Goal: Use online tool/utility: Utilize a website feature to perform a specific function

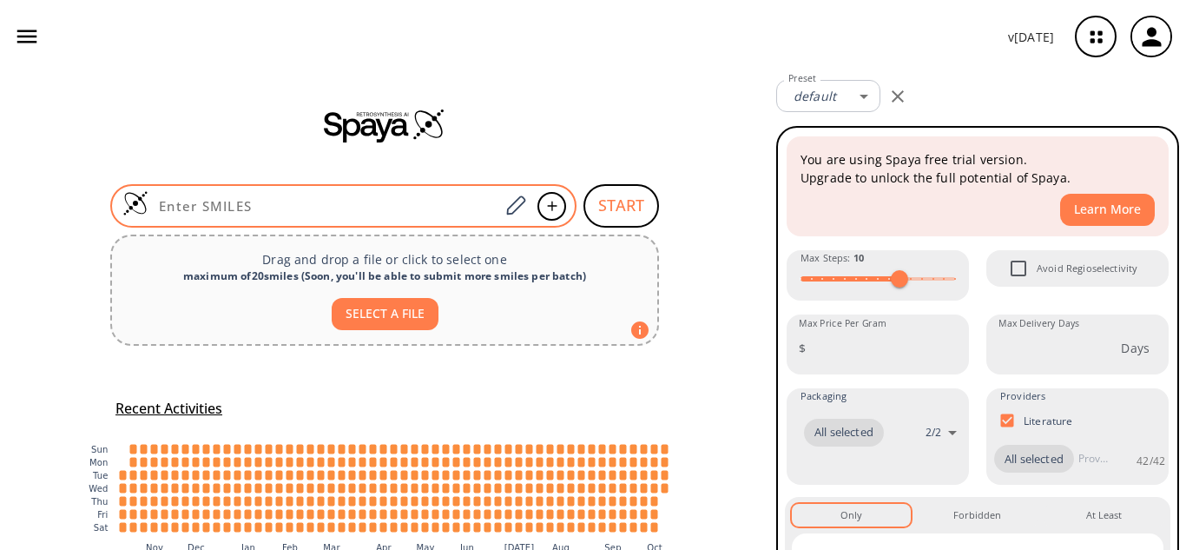
click at [300, 203] on input at bounding box center [323, 205] width 351 height 17
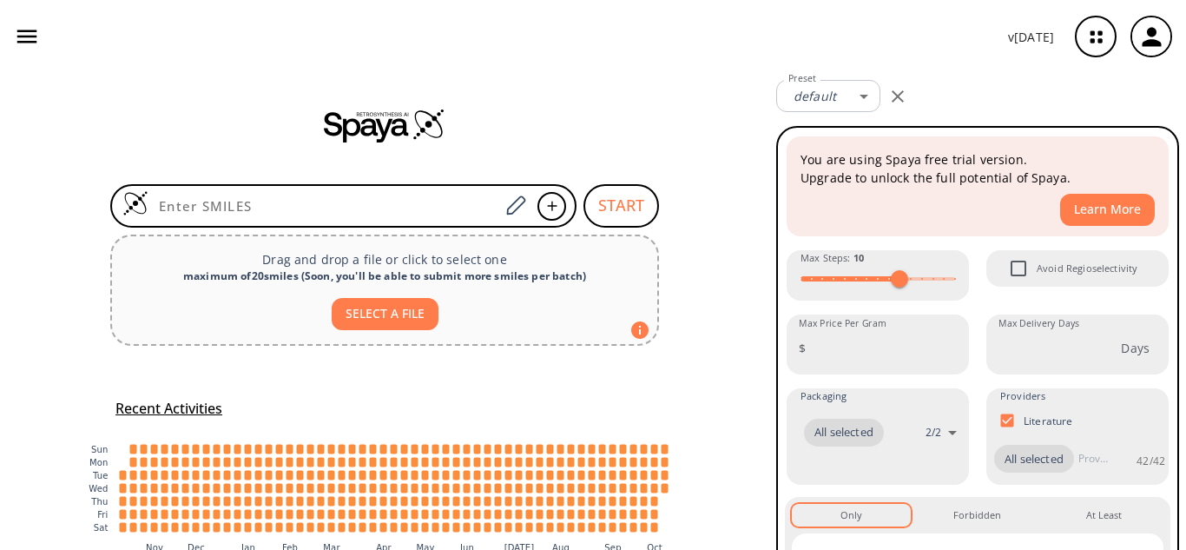
paste input "SC1=CC=CC(O)=C1.O=[C]"
type input "SC1=CC=CC(O)=C1.O=[C]"
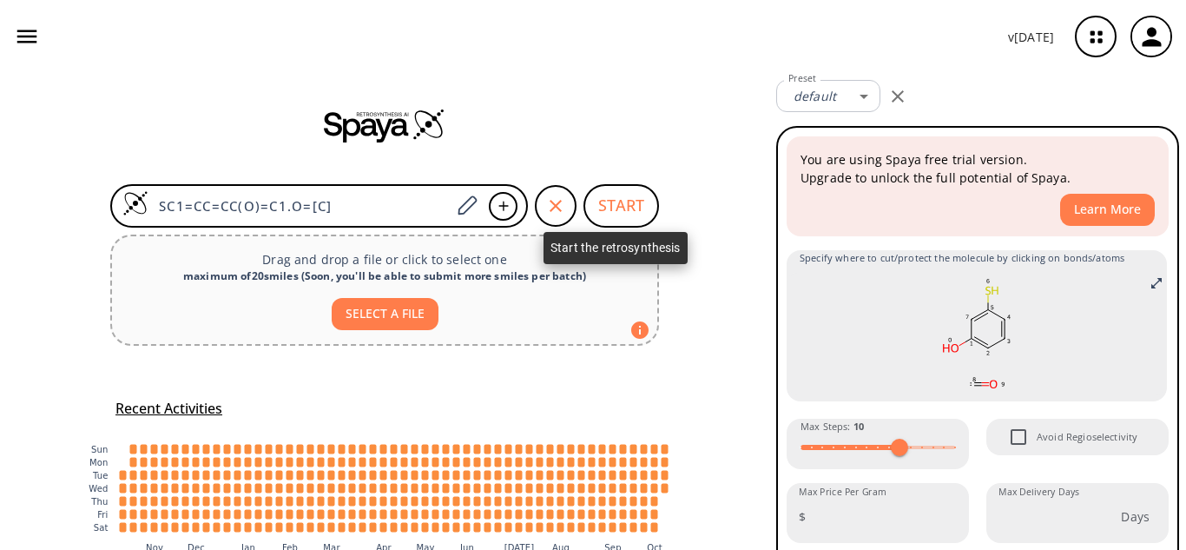
click at [610, 201] on button "START" at bounding box center [622, 205] width 76 height 43
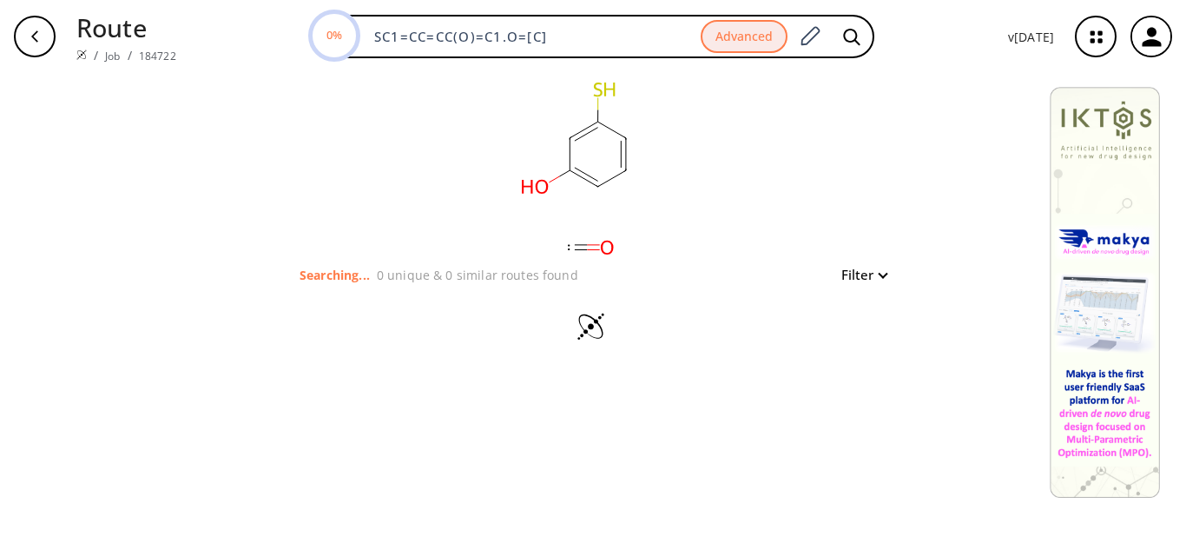
click at [884, 276] on button "Filter" at bounding box center [859, 274] width 56 height 13
click at [968, 269] on div at bounding box center [593, 275] width 1186 height 550
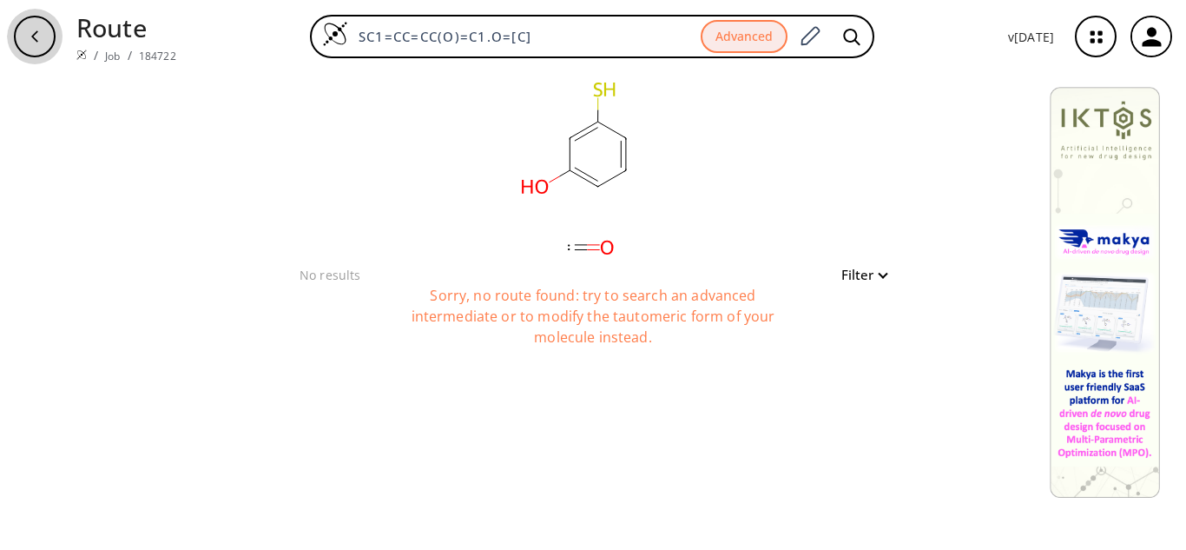
click at [31, 37] on icon "button" at bounding box center [35, 37] width 14 height 14
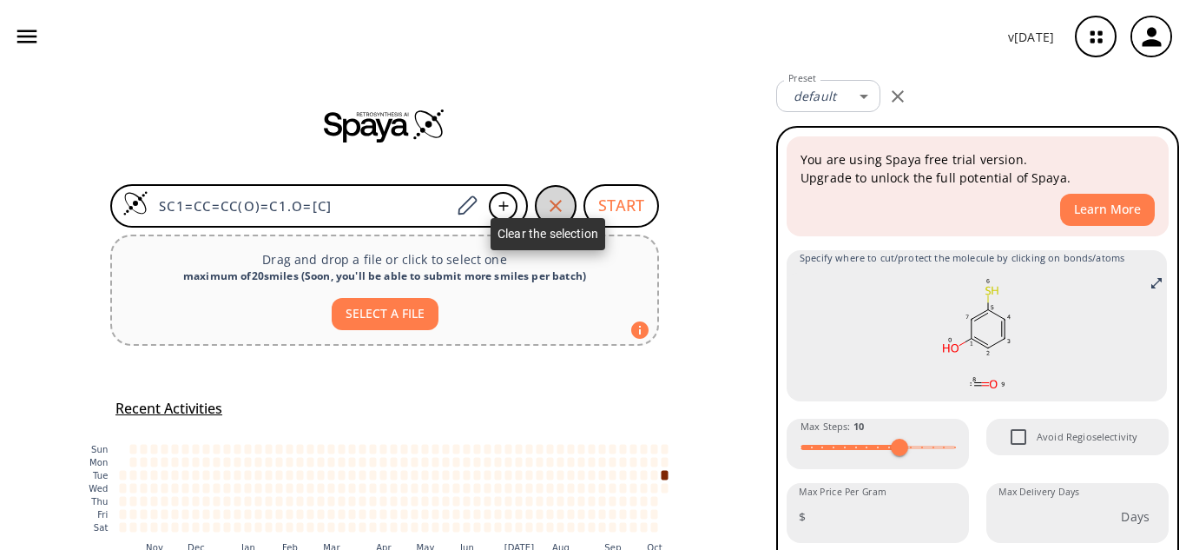
click at [554, 207] on icon "button" at bounding box center [555, 205] width 21 height 21
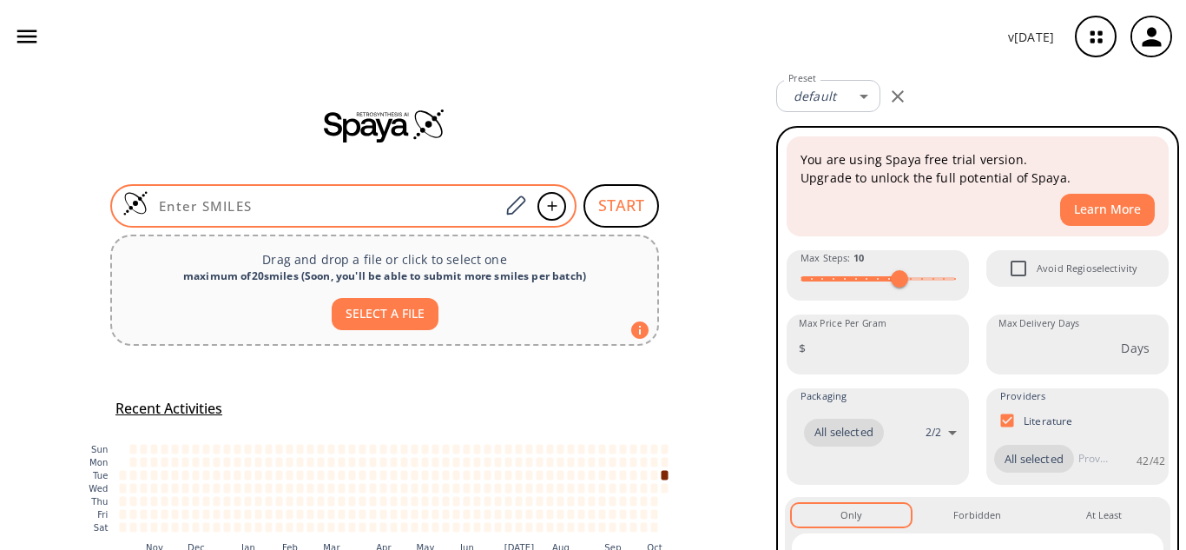
click at [424, 212] on input at bounding box center [323, 205] width 351 height 17
paste input "SC1=C([N+]([O-])=O)C=CC=C1"
type input "SC1=C([N+]([O-])=O)C=CC=C1"
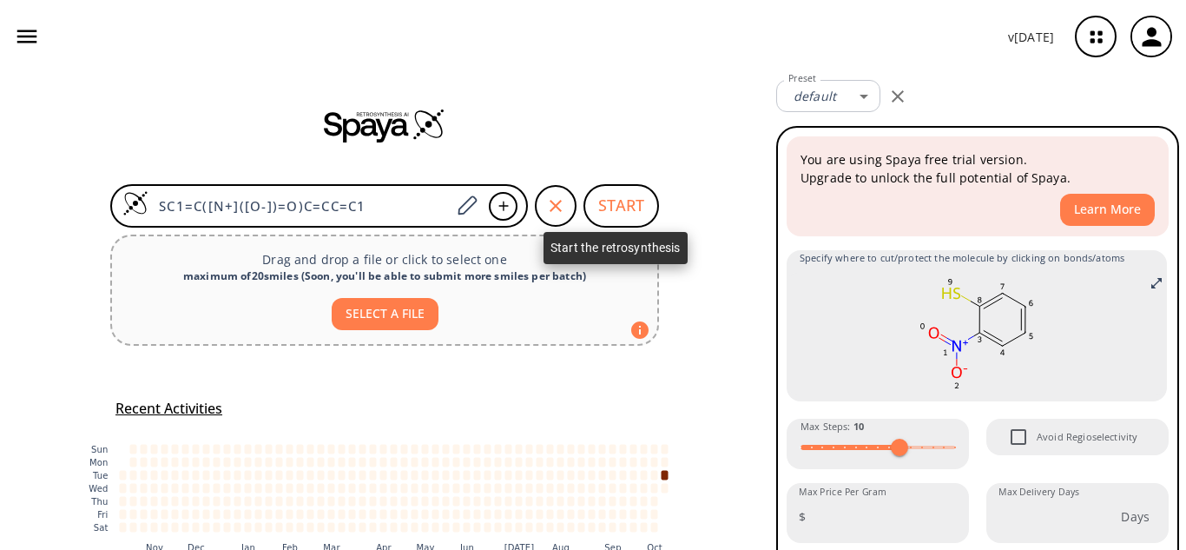
click at [635, 190] on button "START" at bounding box center [622, 205] width 76 height 43
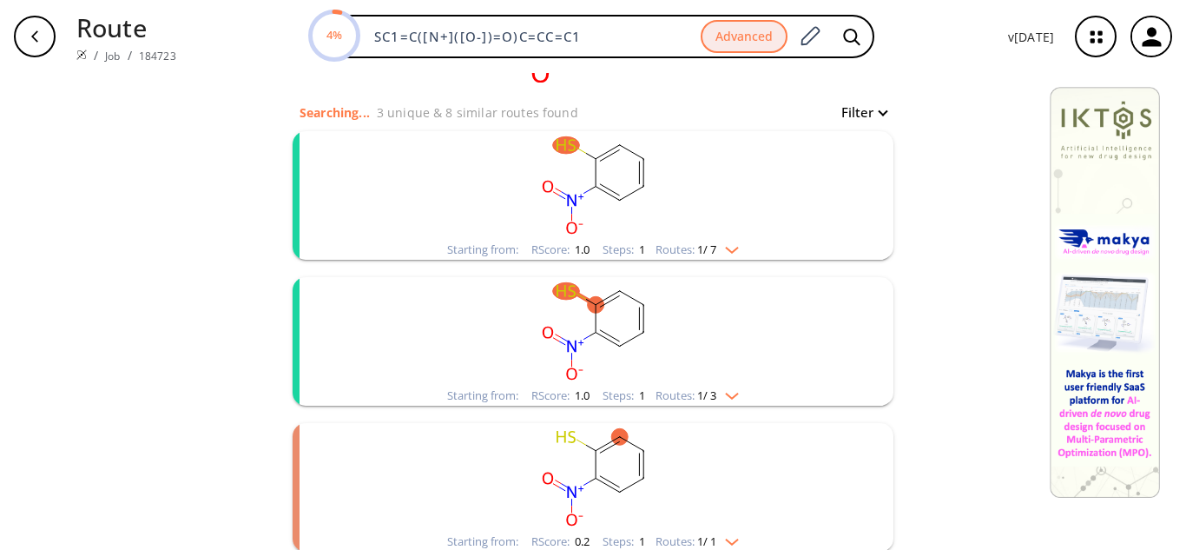
scroll to position [86, 0]
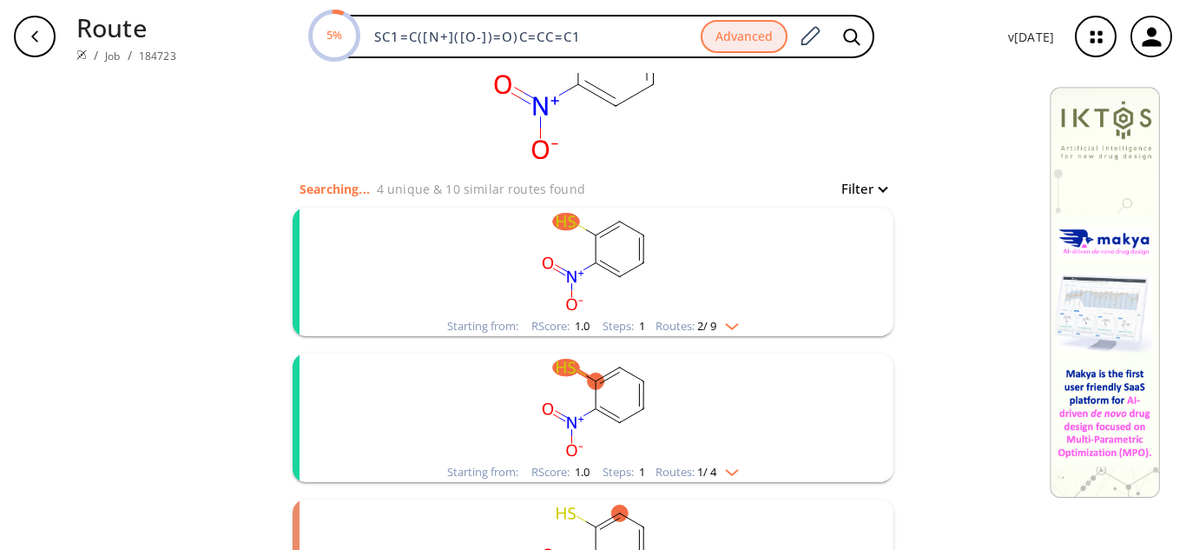
click at [736, 322] on img "clusters" at bounding box center [727, 323] width 23 height 14
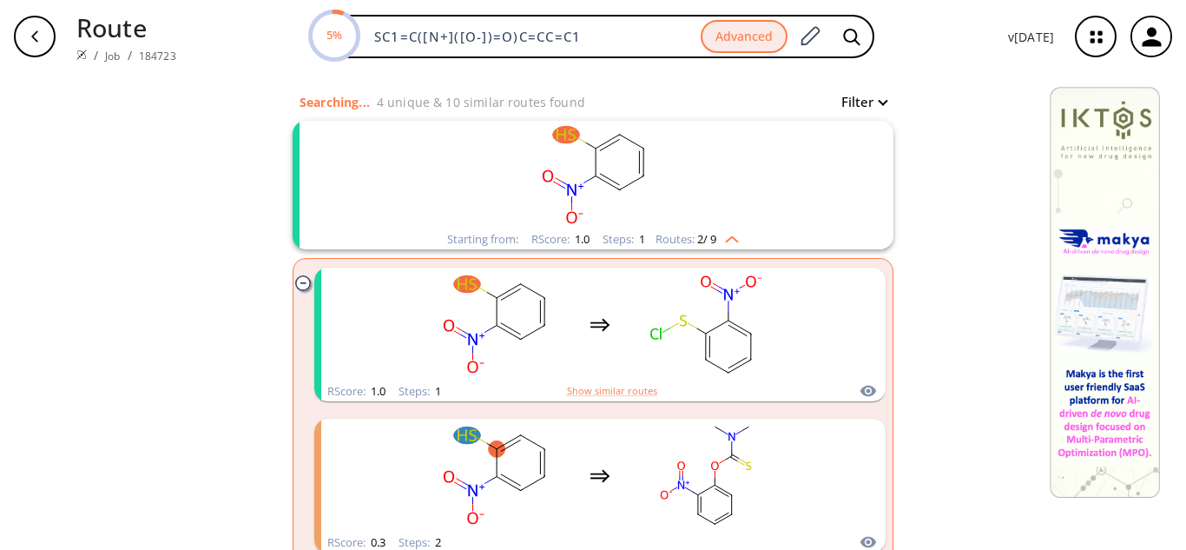
scroll to position [260, 0]
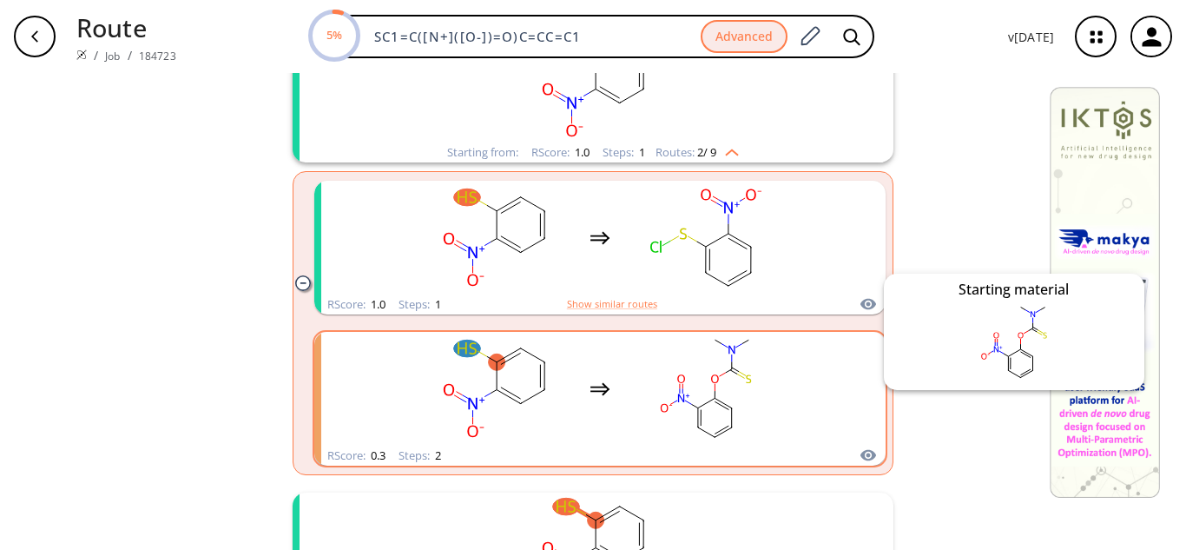
click at [864, 452] on icon "clusters" at bounding box center [868, 455] width 17 height 21
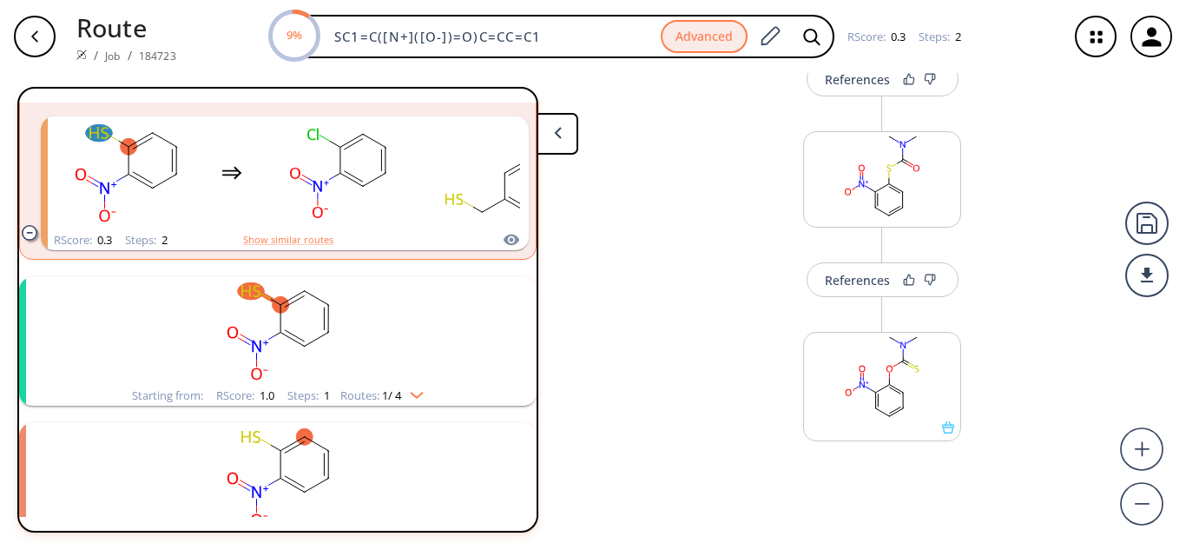
scroll to position [225, 0]
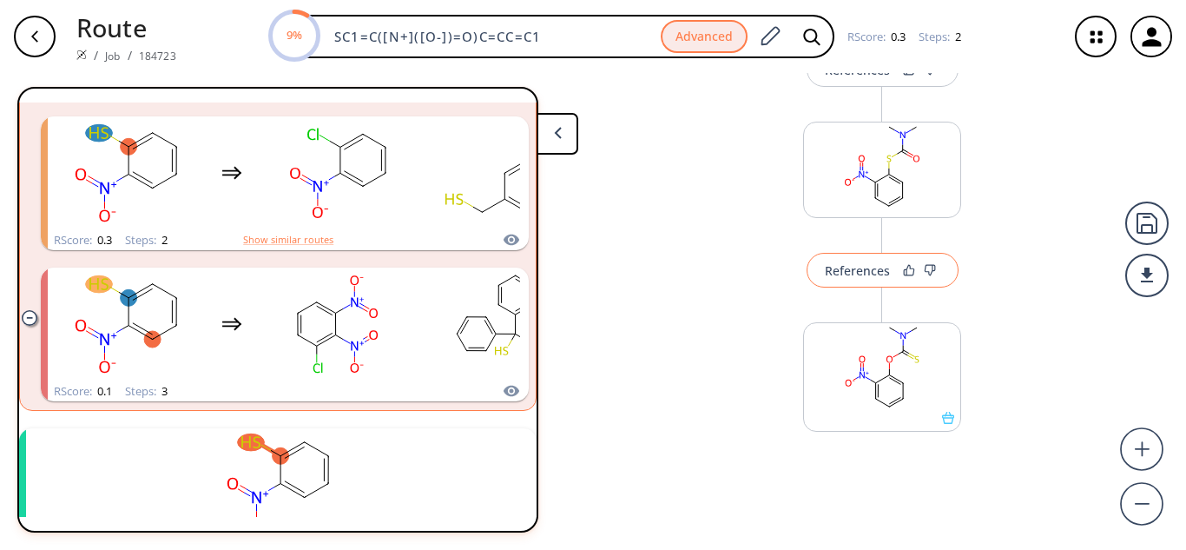
click at [855, 276] on div "References" at bounding box center [857, 270] width 65 height 11
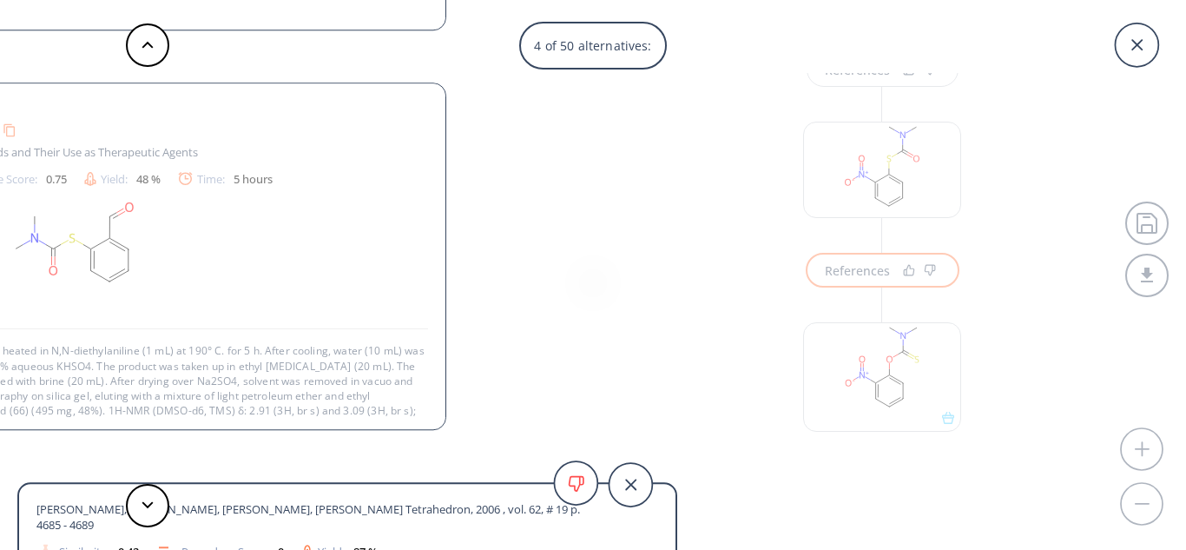
scroll to position [17, 0]
